Goal: Task Accomplishment & Management: Manage account settings

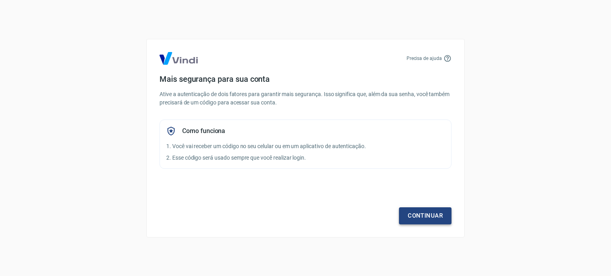
click at [416, 214] on link "Continuar" at bounding box center [425, 216] width 53 height 17
